Goal: Task Accomplishment & Management: Manage account settings

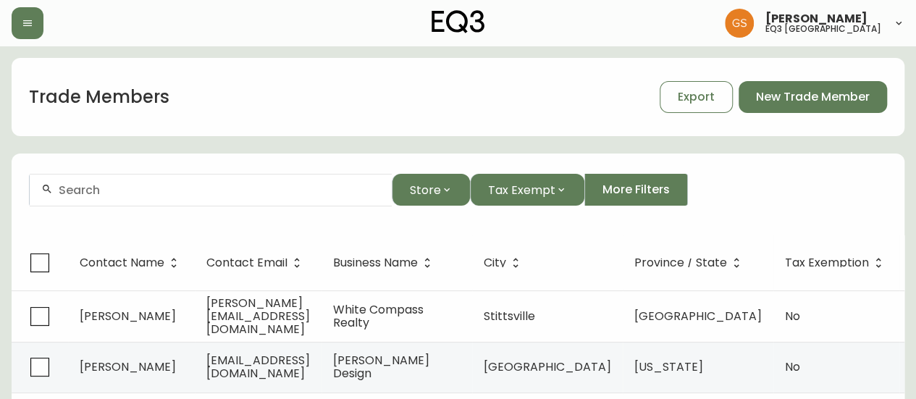
click at [184, 198] on div at bounding box center [211, 190] width 362 height 33
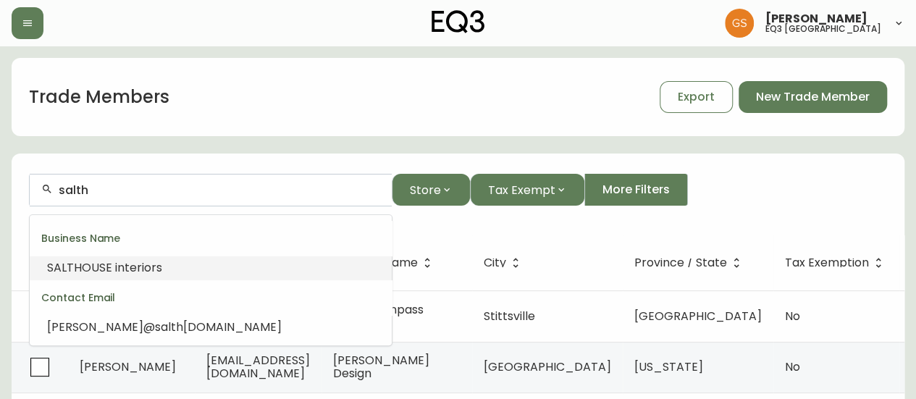
click at [145, 273] on span "OUSE interiors" at bounding box center [122, 267] width 80 height 17
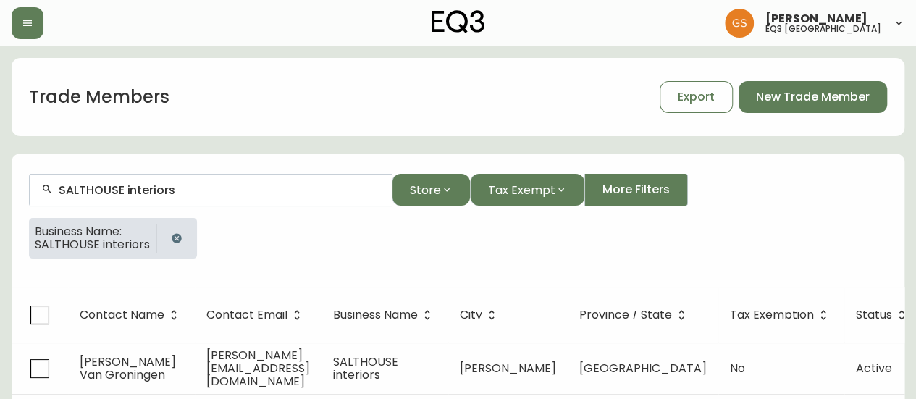
scroll to position [36, 0]
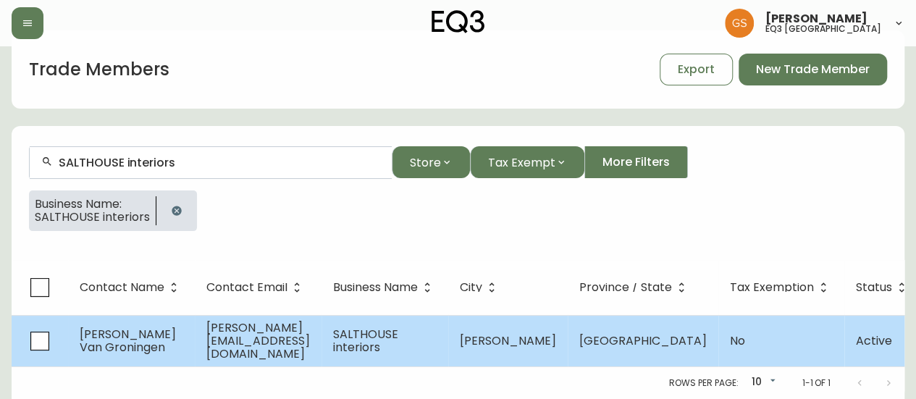
type input "SALTHOUSE interiors"
click at [297, 324] on span "[PERSON_NAME][EMAIL_ADDRESS][DOMAIN_NAME]" at bounding box center [258, 340] width 104 height 43
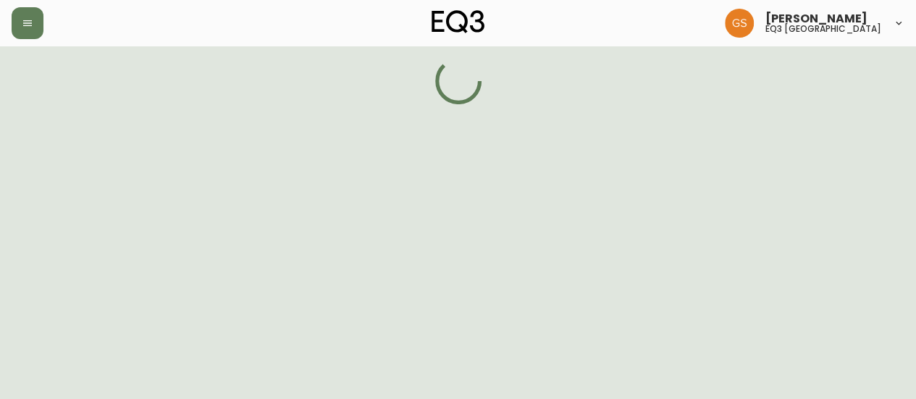
select select "ON"
select select "CA"
select select "CA_EN"
select select "Social Media"
select select "Interior Designer"
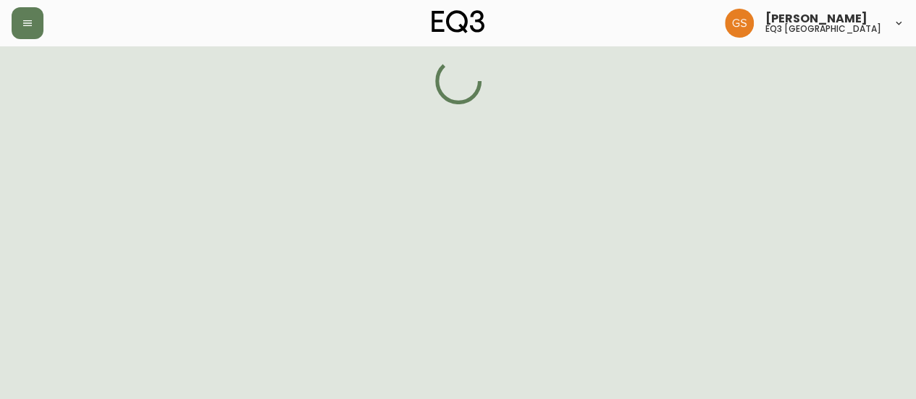
select select "false"
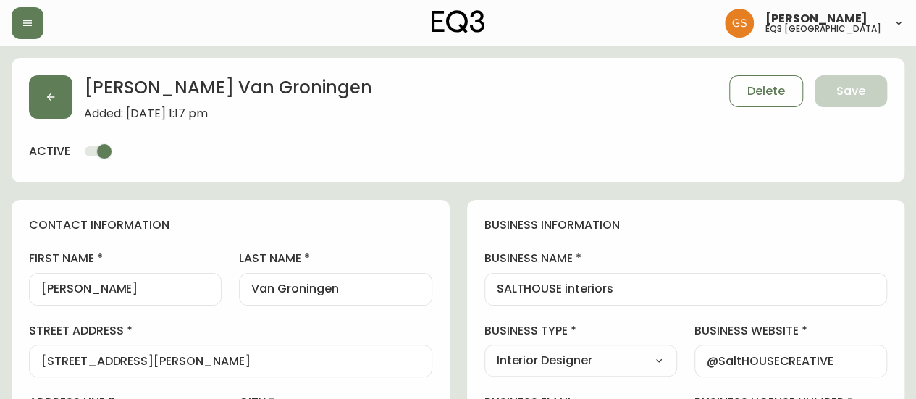
type input "EQ3 [GEOGRAPHIC_DATA]"
select select "cjw10z96q005b6gs00r6w7pwt"
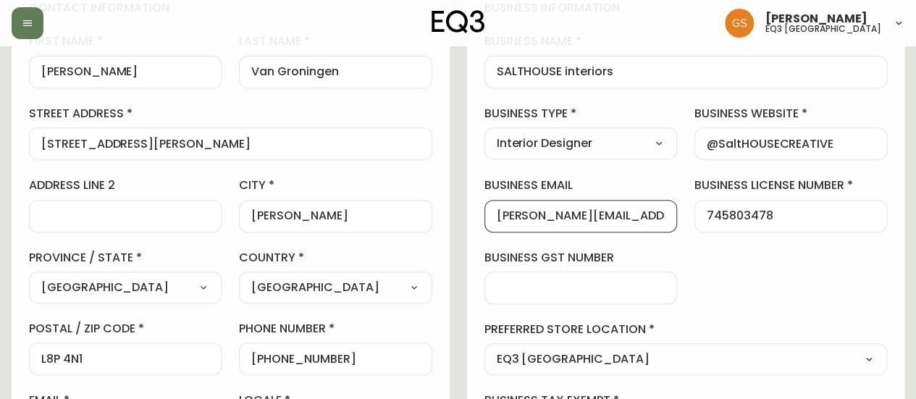
scroll to position [0, 23]
drag, startPoint x: 496, startPoint y: 215, endPoint x: 675, endPoint y: 220, distance: 179.0
click at [675, 220] on div "[PERSON_NAME][EMAIL_ADDRESS][DOMAIN_NAME]" at bounding box center [581, 216] width 193 height 33
click at [732, 276] on div "business information business name SALTHOUSE interiors business type Interior D…" at bounding box center [686, 224] width 438 height 482
